Goal: Task Accomplishment & Management: Use online tool/utility

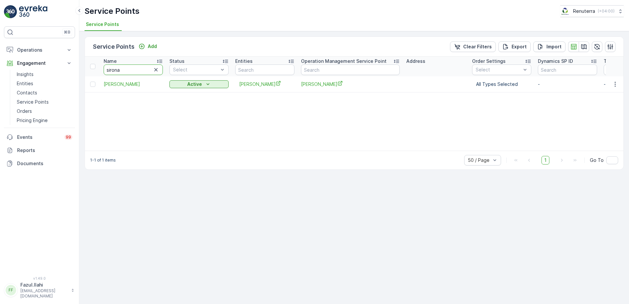
click at [127, 69] on input "sirona" at bounding box center [133, 69] width 59 height 11
type input "Noor"
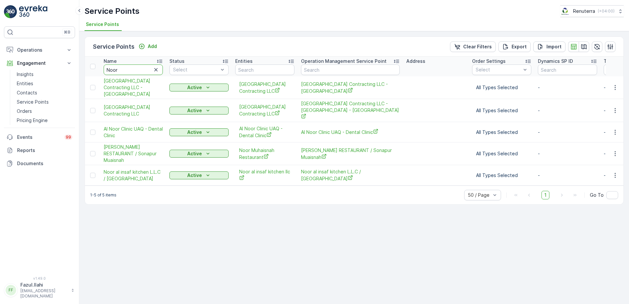
click at [127, 69] on input "Noor" at bounding box center [133, 69] width 59 height 11
click at [617, 110] on icon "button" at bounding box center [614, 110] width 7 height 7
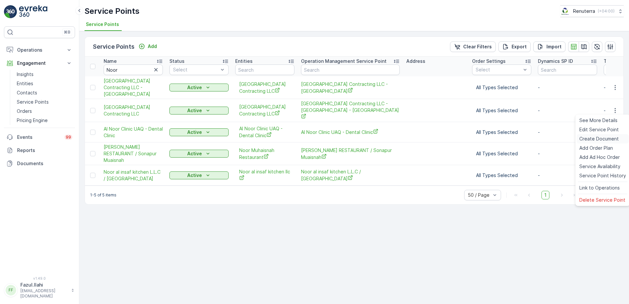
click at [595, 138] on span "Create Document" at bounding box center [598, 138] width 39 height 7
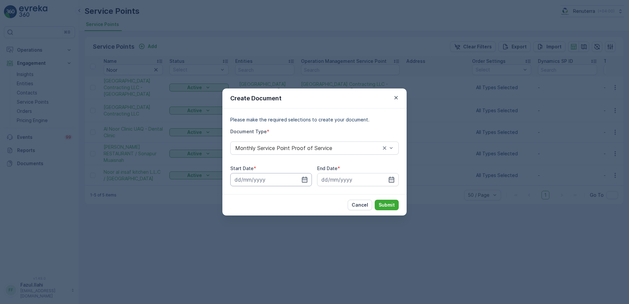
click at [299, 178] on input at bounding box center [271, 179] width 82 height 13
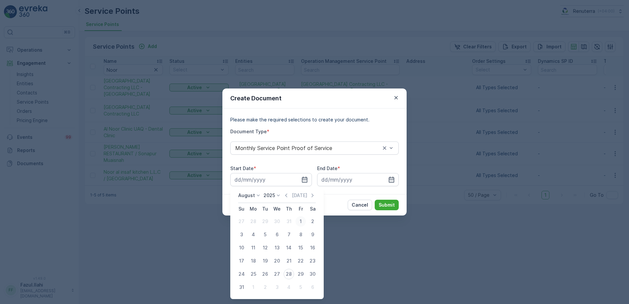
click at [302, 220] on div "1" at bounding box center [300, 221] width 11 height 11
type input "[DATE]"
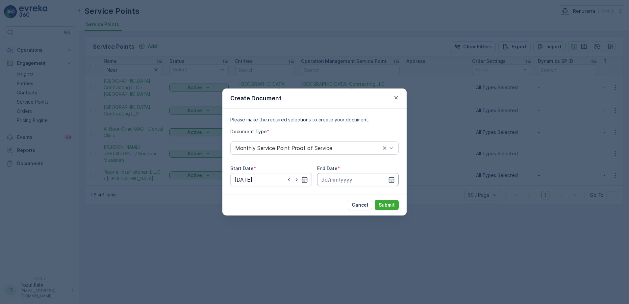
click at [396, 180] on input at bounding box center [358, 179] width 82 height 13
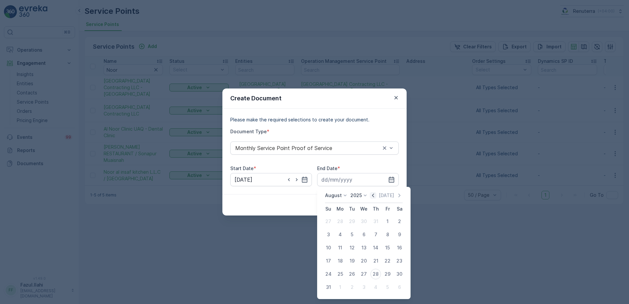
click at [376, 195] on icon "button" at bounding box center [373, 195] width 7 height 7
click at [396, 195] on icon "button" at bounding box center [399, 195] width 7 height 7
click at [327, 287] on div "31" at bounding box center [328, 287] width 11 height 11
type input "[DATE]"
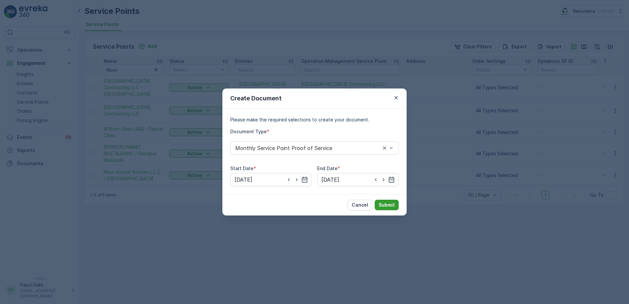
click at [389, 206] on p "Submit" at bounding box center [386, 205] width 16 height 7
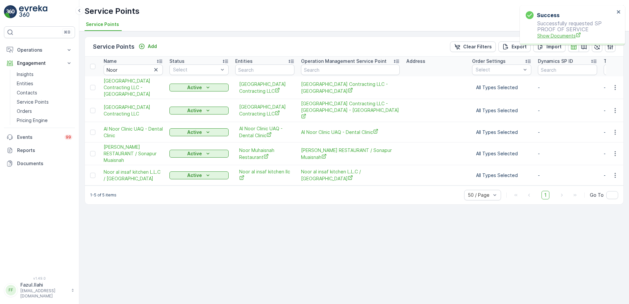
click at [548, 36] on span "Show Documents" at bounding box center [575, 35] width 77 height 7
click at [616, 86] on icon "button" at bounding box center [614, 87] width 7 height 7
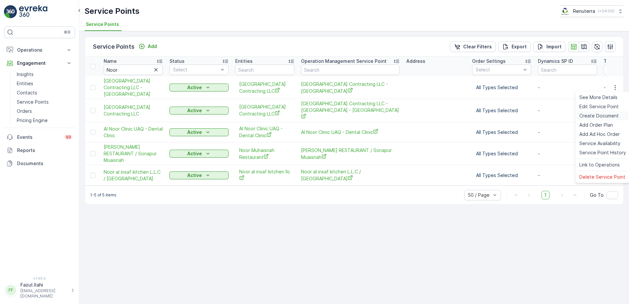
click at [608, 112] on div "Create Document" at bounding box center [602, 115] width 52 height 9
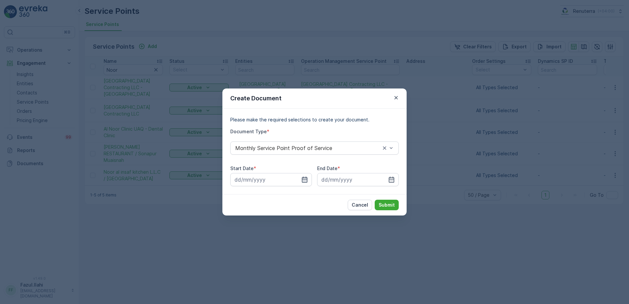
click at [305, 182] on icon "button" at bounding box center [305, 180] width 6 height 6
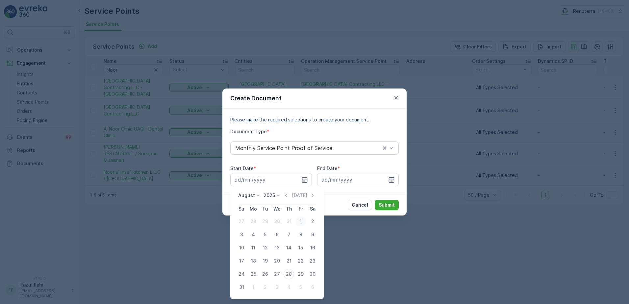
click at [299, 221] on div "1" at bounding box center [300, 221] width 11 height 11
type input "[DATE]"
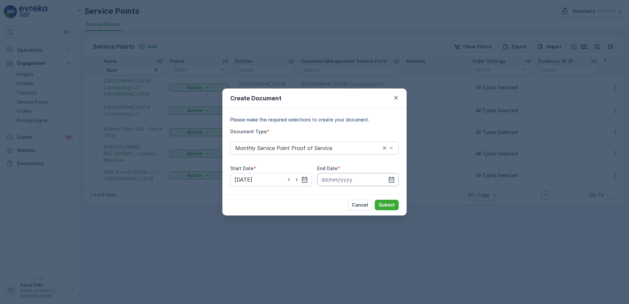
click at [396, 178] on input at bounding box center [358, 179] width 82 height 13
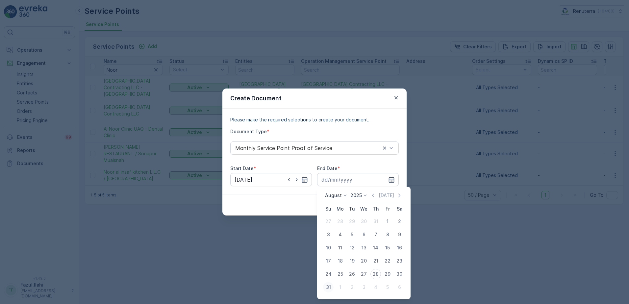
click at [330, 286] on div "31" at bounding box center [328, 287] width 11 height 11
type input "[DATE]"
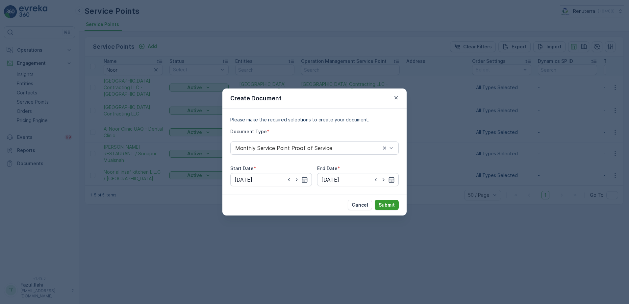
click at [391, 206] on p "Submit" at bounding box center [386, 205] width 16 height 7
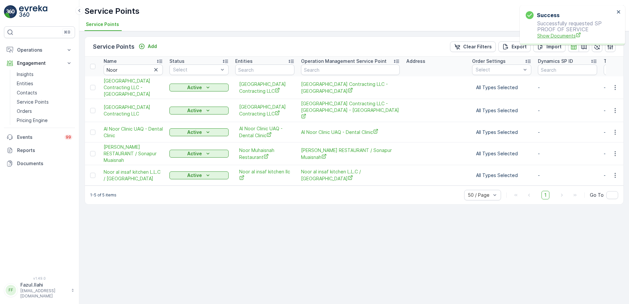
click at [556, 36] on span "Show Documents" at bounding box center [575, 35] width 77 height 7
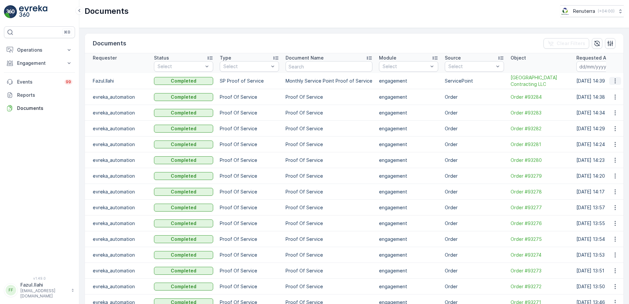
click at [613, 80] on icon "button" at bounding box center [614, 81] width 7 height 7
click at [609, 91] on span "See Details" at bounding box center [612, 90] width 25 height 7
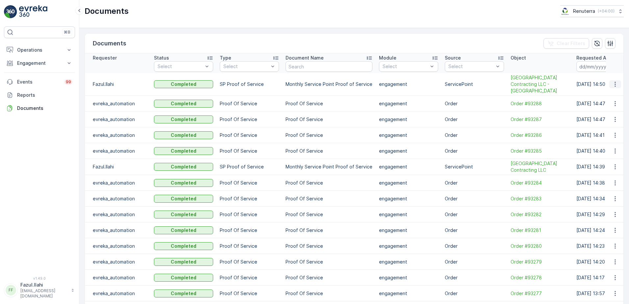
click at [614, 84] on icon "button" at bounding box center [614, 84] width 7 height 7
click at [611, 93] on span "See Details" at bounding box center [612, 94] width 25 height 7
